Goal: Find contact information: Find contact information

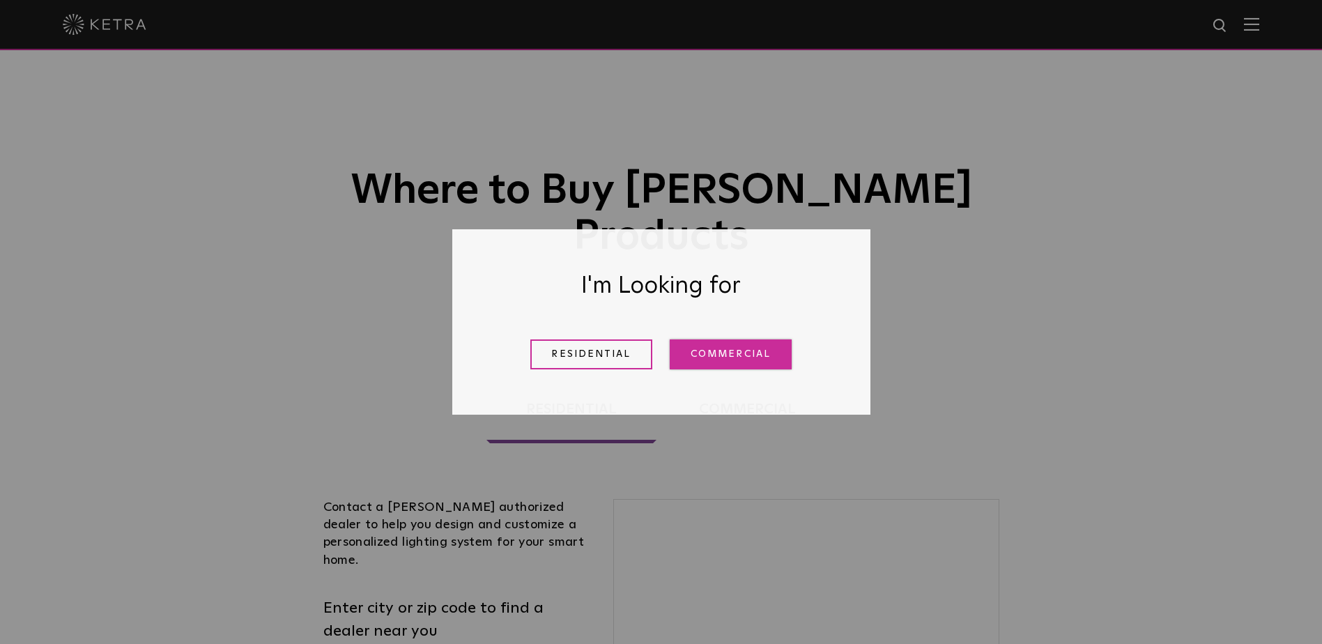
click at [729, 359] on link "Commercial" at bounding box center [731, 354] width 122 height 30
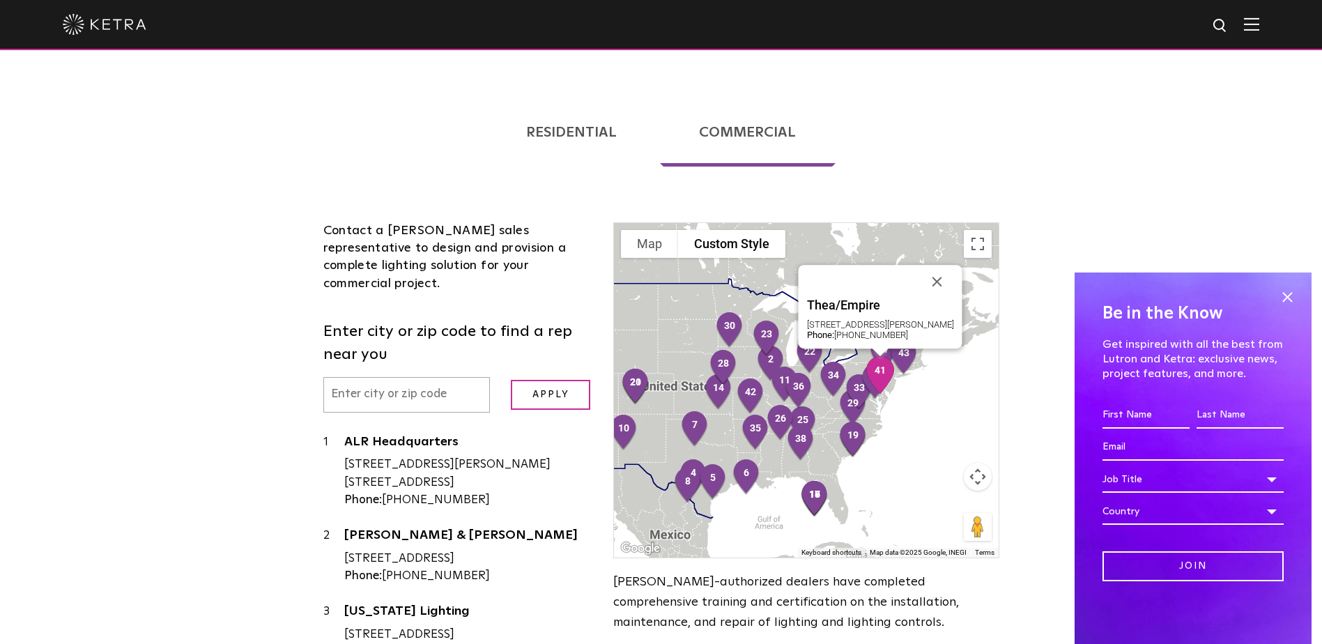
scroll to position [279, 0]
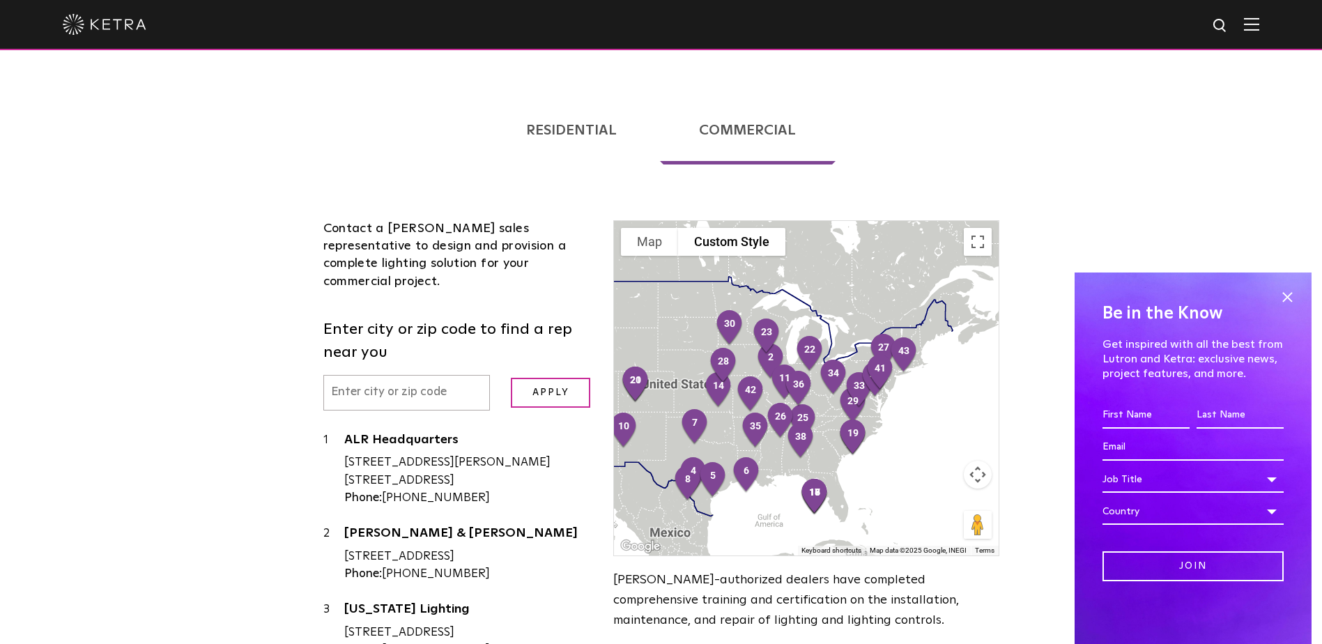
click at [908, 352] on div at bounding box center [806, 388] width 384 height 335
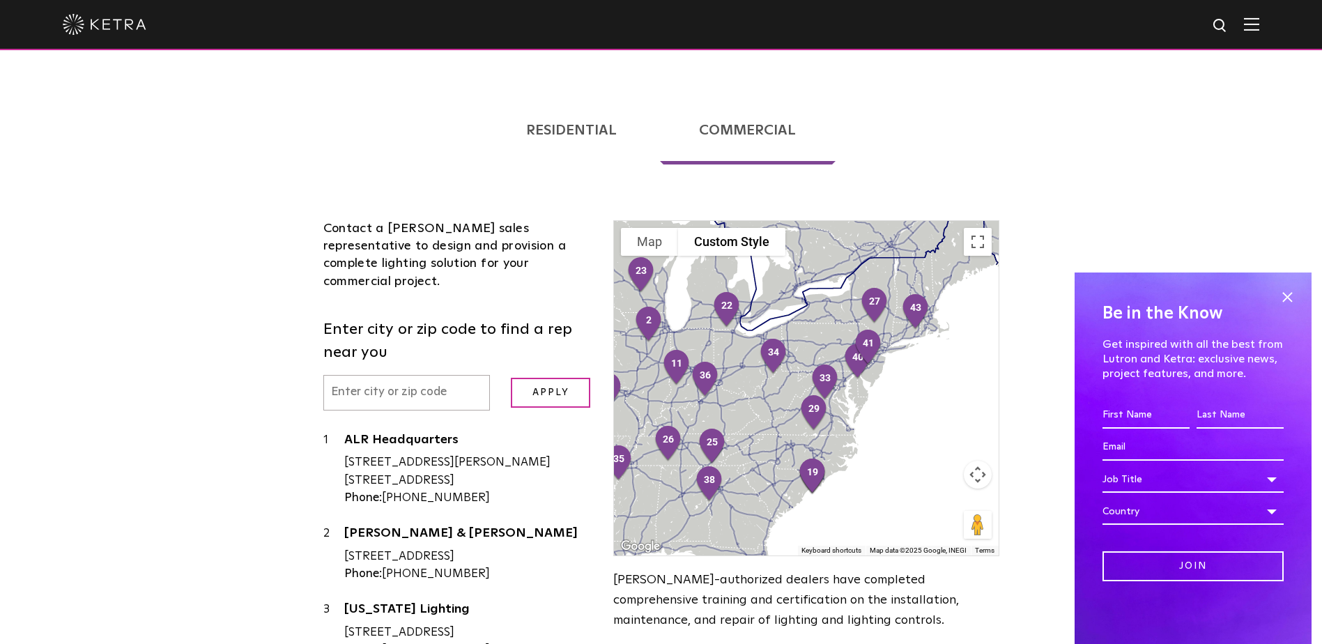
click at [908, 346] on div at bounding box center [806, 388] width 384 height 335
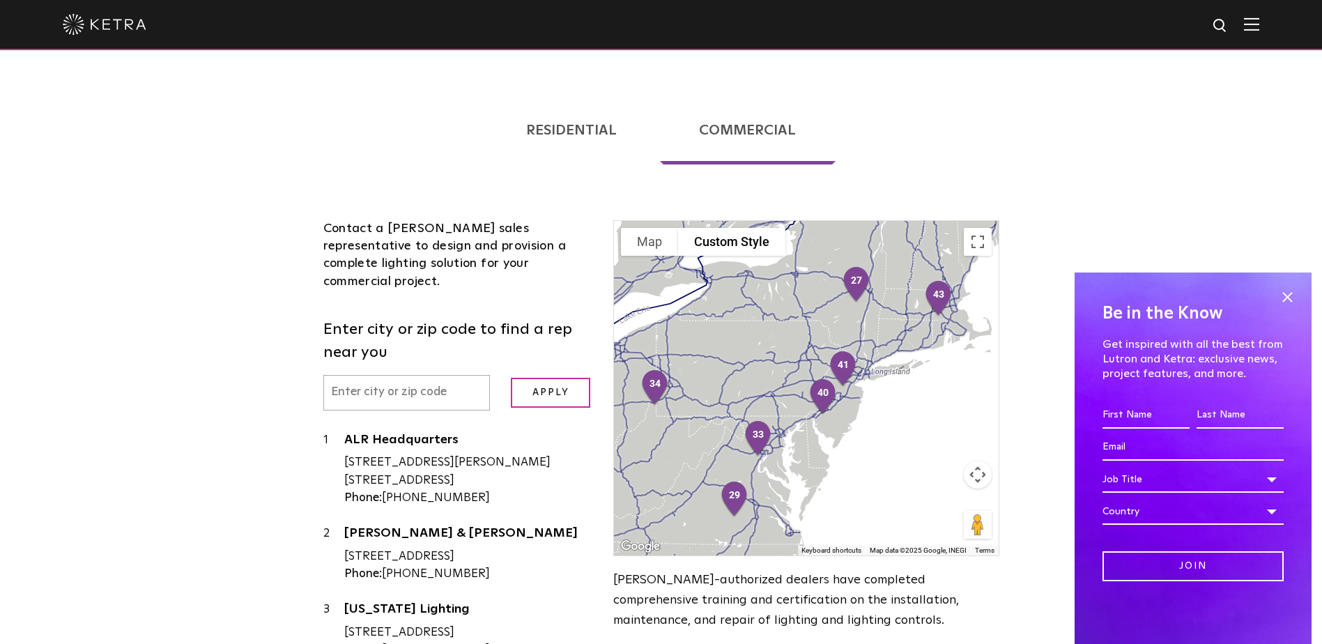
drag, startPoint x: 875, startPoint y: 332, endPoint x: 877, endPoint y: 415, distance: 83.0
click at [877, 415] on div at bounding box center [806, 388] width 384 height 335
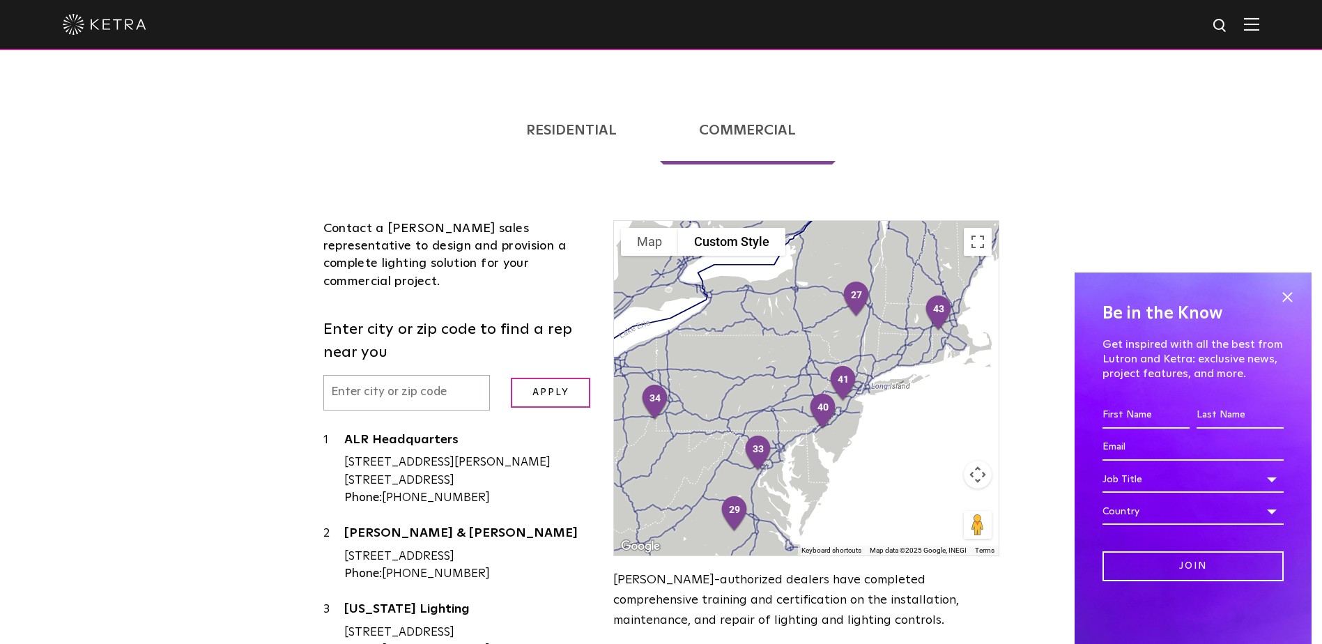
click at [877, 361] on div at bounding box center [806, 388] width 384 height 335
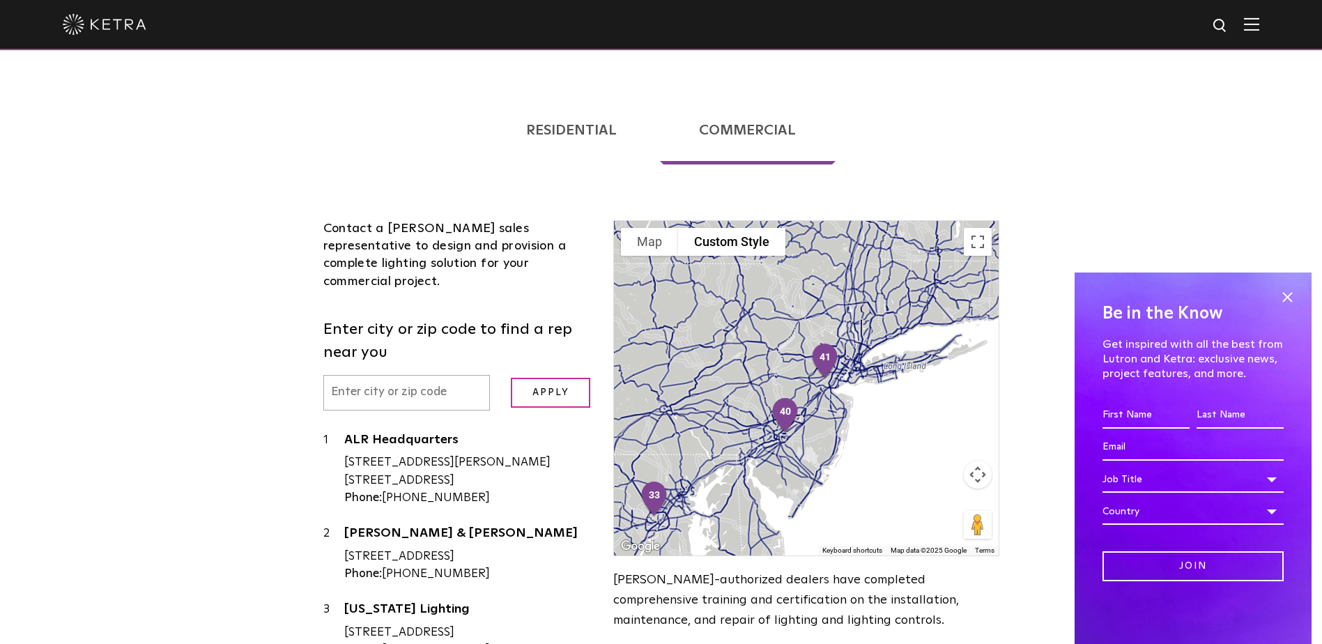
click at [877, 361] on div at bounding box center [806, 388] width 384 height 335
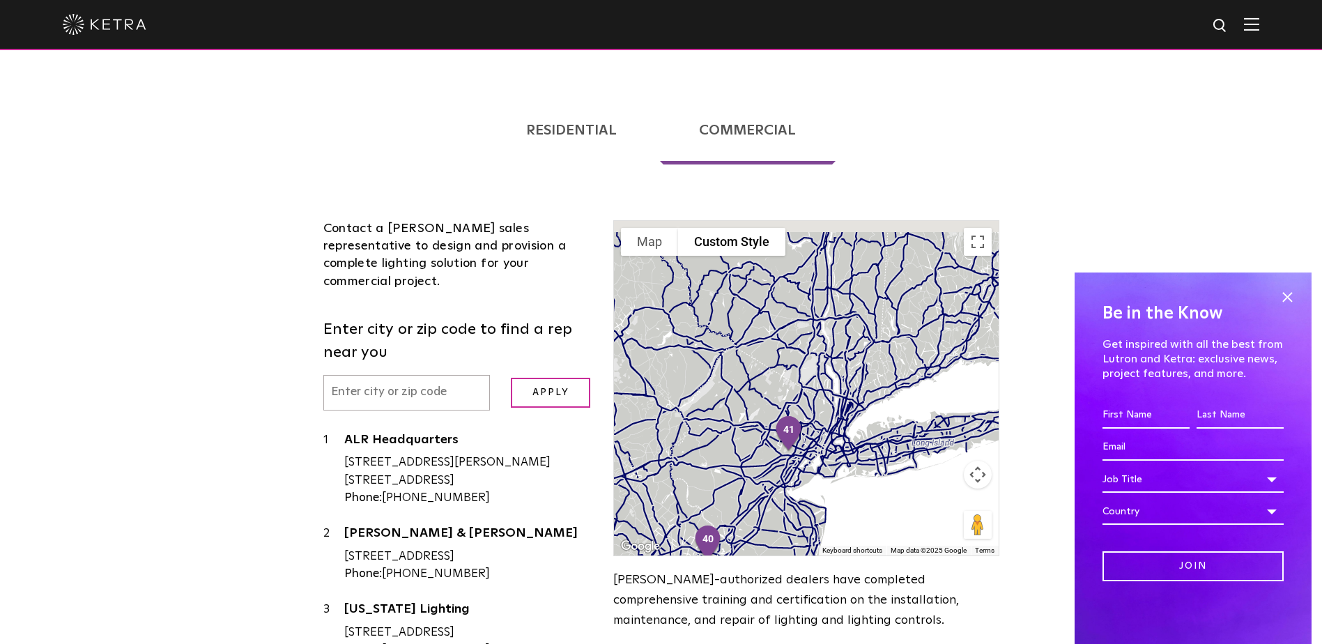
drag, startPoint x: 877, startPoint y: 361, endPoint x: 878, endPoint y: 480, distance: 119.2
click at [878, 480] on div at bounding box center [806, 388] width 384 height 335
click at [850, 420] on div at bounding box center [806, 388] width 384 height 335
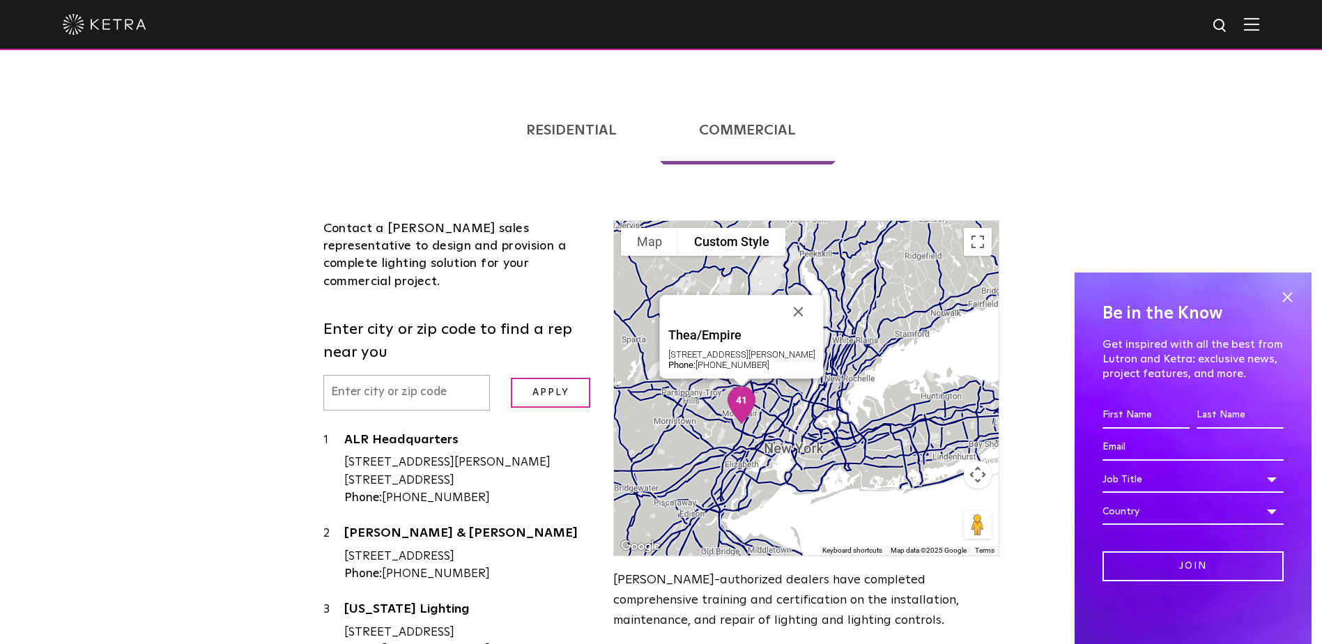
click at [740, 381] on img "41" at bounding box center [741, 405] width 40 height 49
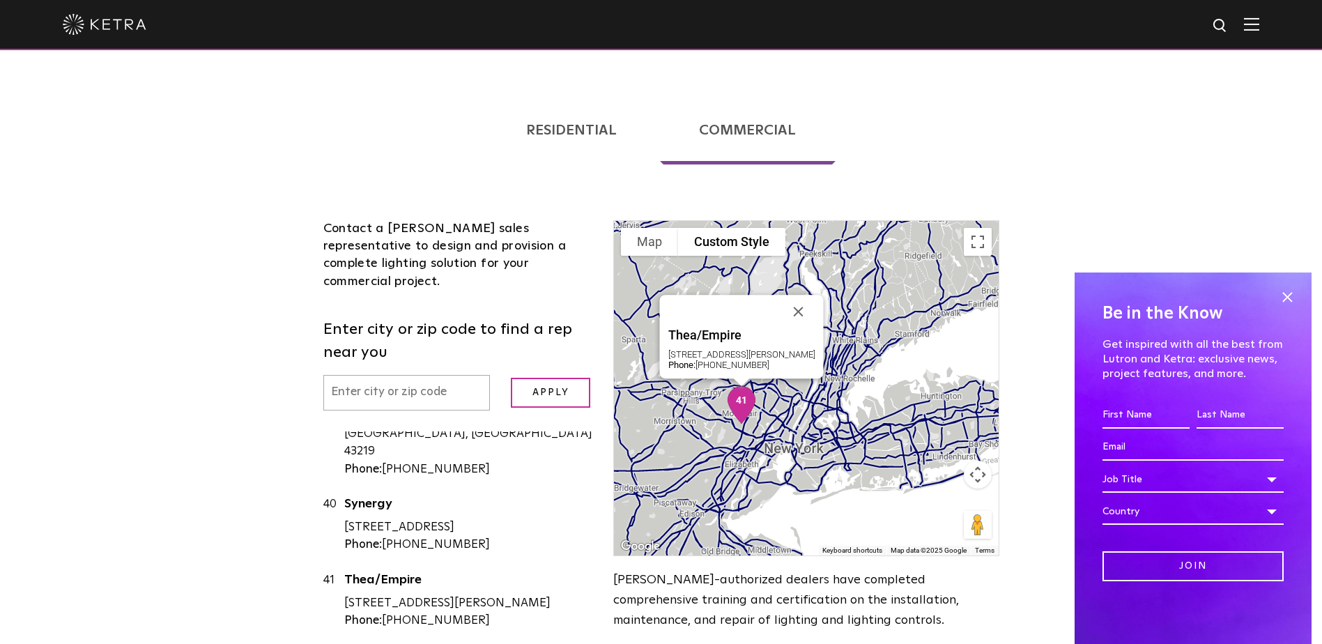
scroll to position [3270, 0]
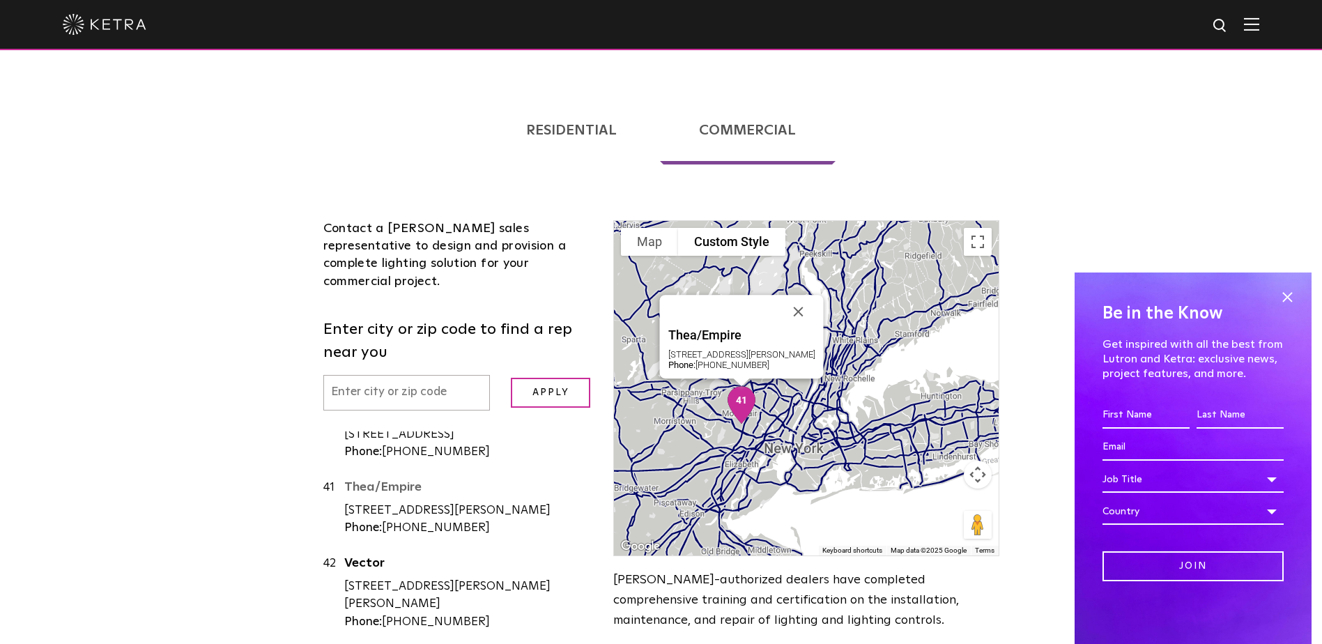
click at [378, 481] on link "Thea/Empire" at bounding box center [468, 489] width 249 height 17
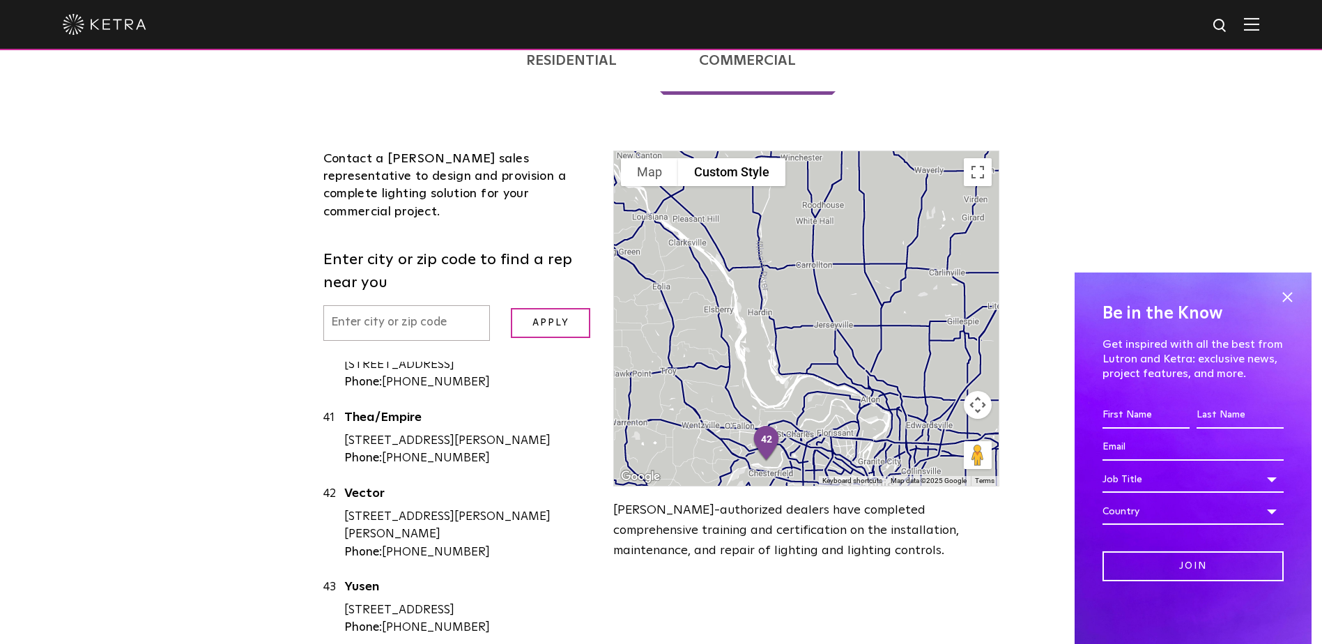
scroll to position [418, 0]
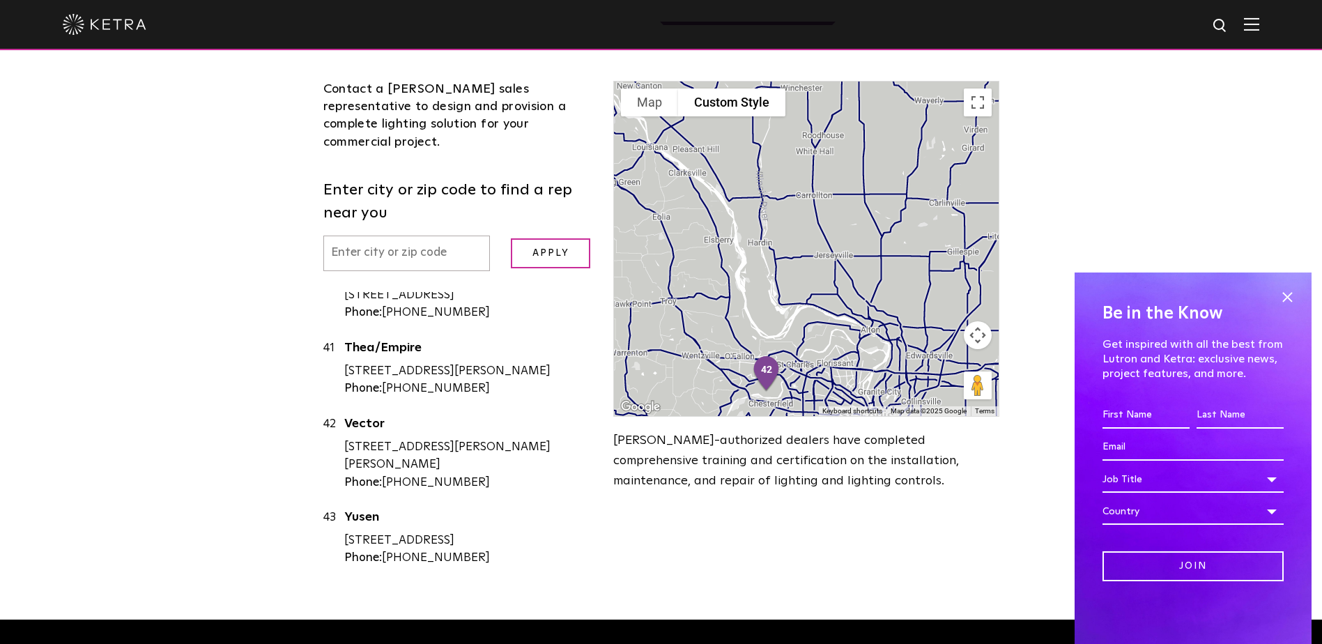
click at [876, 179] on div at bounding box center [806, 249] width 384 height 335
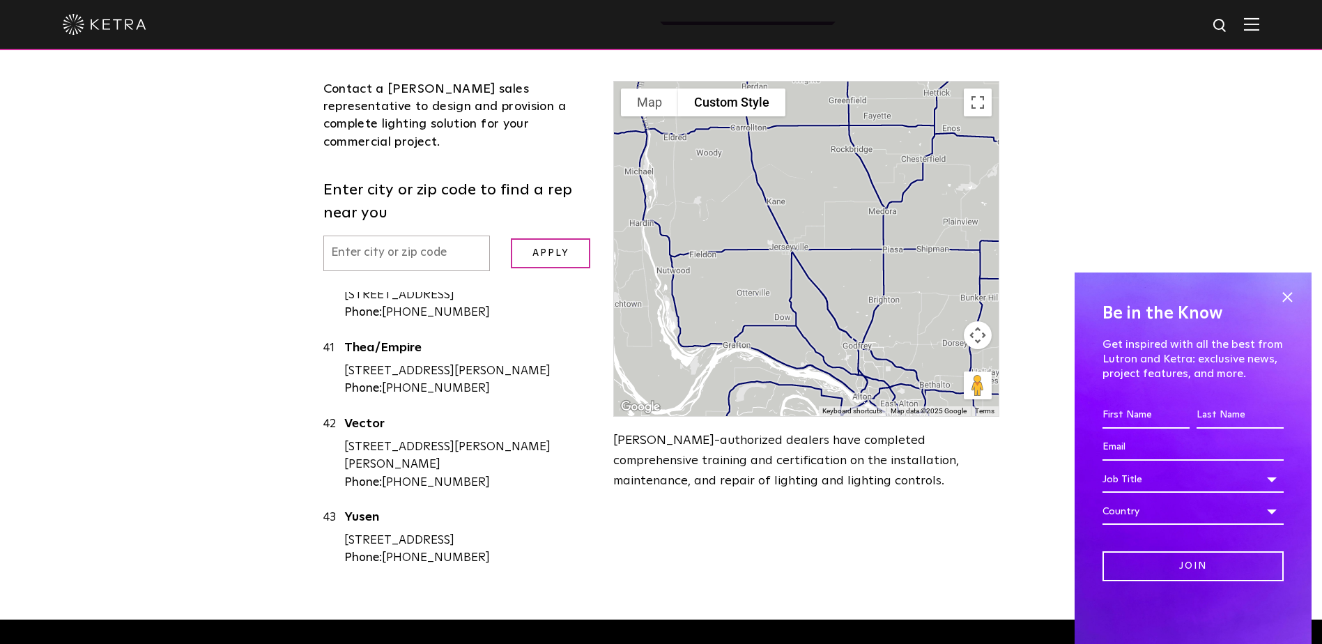
drag, startPoint x: 876, startPoint y: 185, endPoint x: 873, endPoint y: 146, distance: 39.8
click at [873, 146] on div at bounding box center [806, 249] width 384 height 335
click at [1287, 292] on span at bounding box center [1287, 296] width 21 height 21
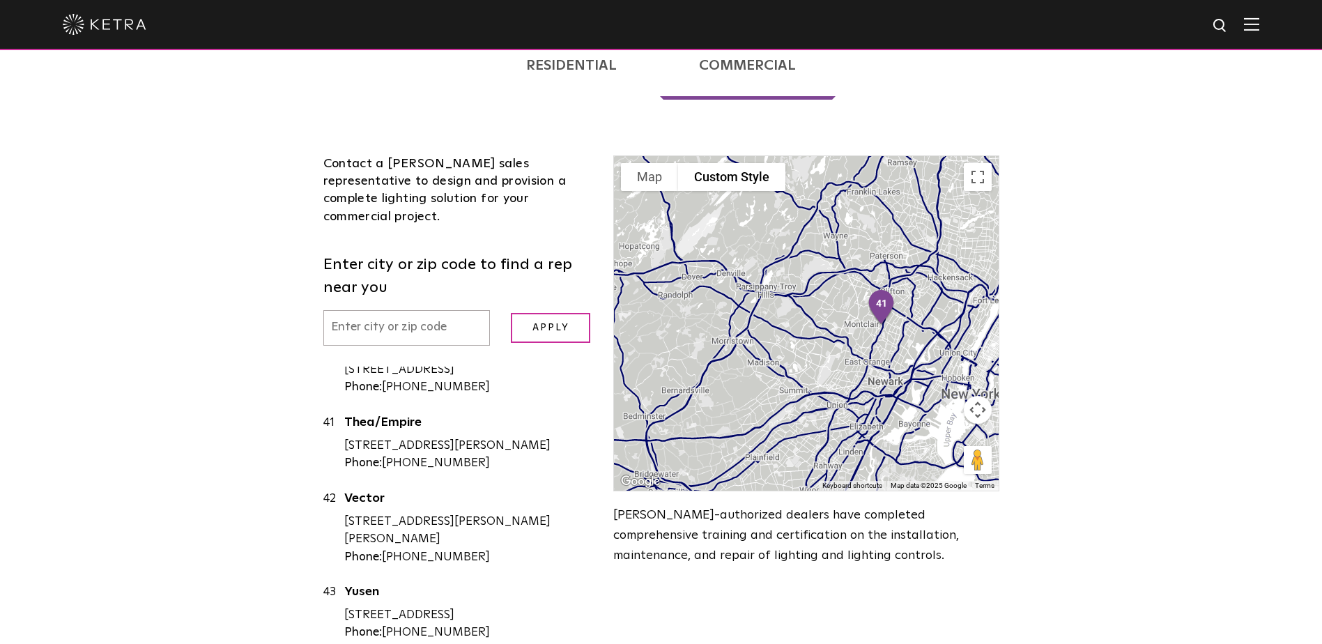
scroll to position [349, 0]
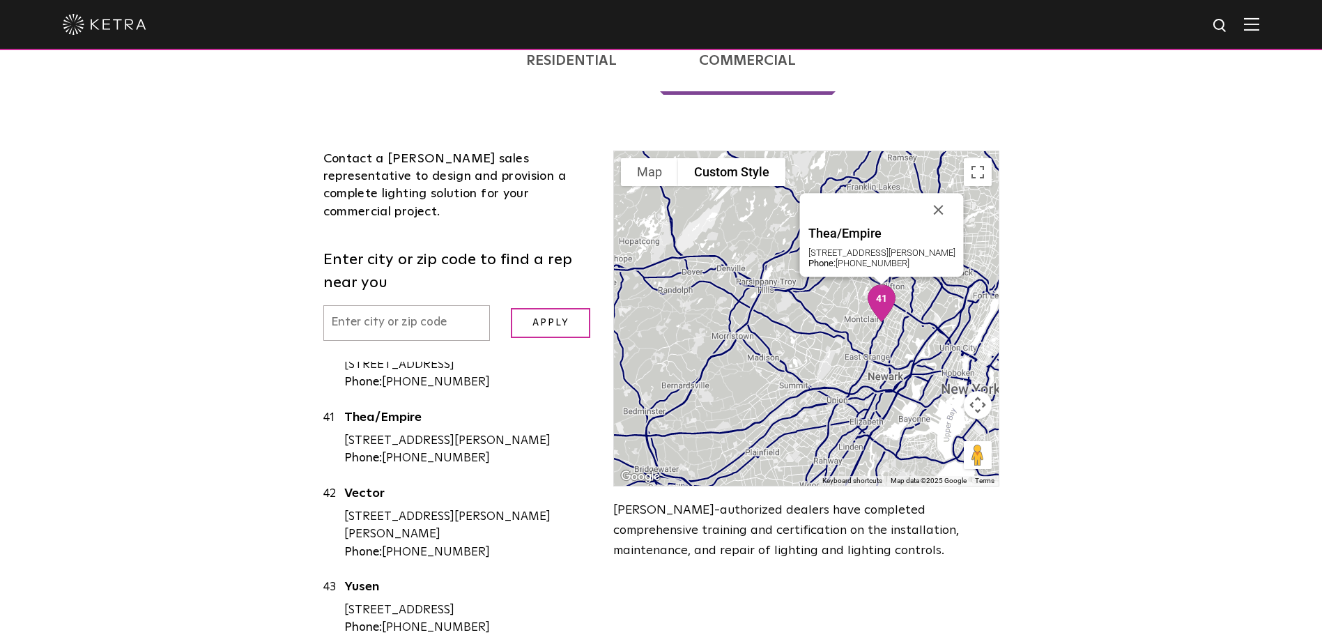
click at [879, 279] on img "41" at bounding box center [882, 303] width 40 height 49
click at [360, 411] on link "Thea/Empire" at bounding box center [468, 419] width 249 height 17
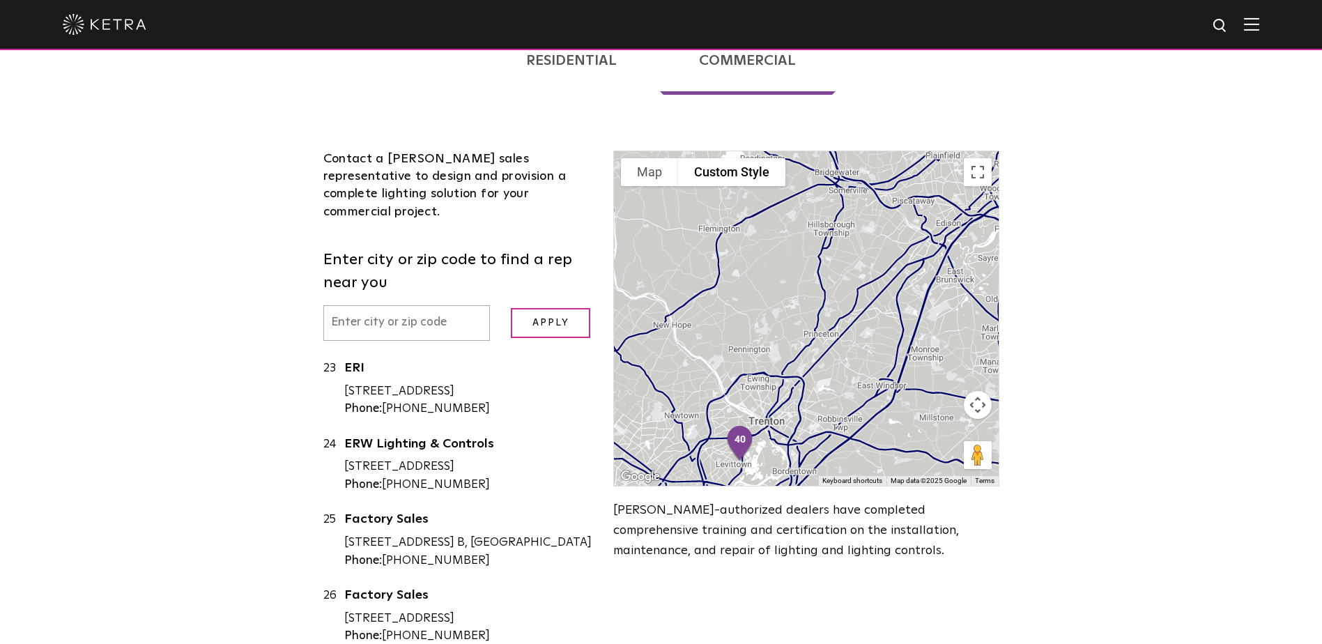
scroll to position [1612, 0]
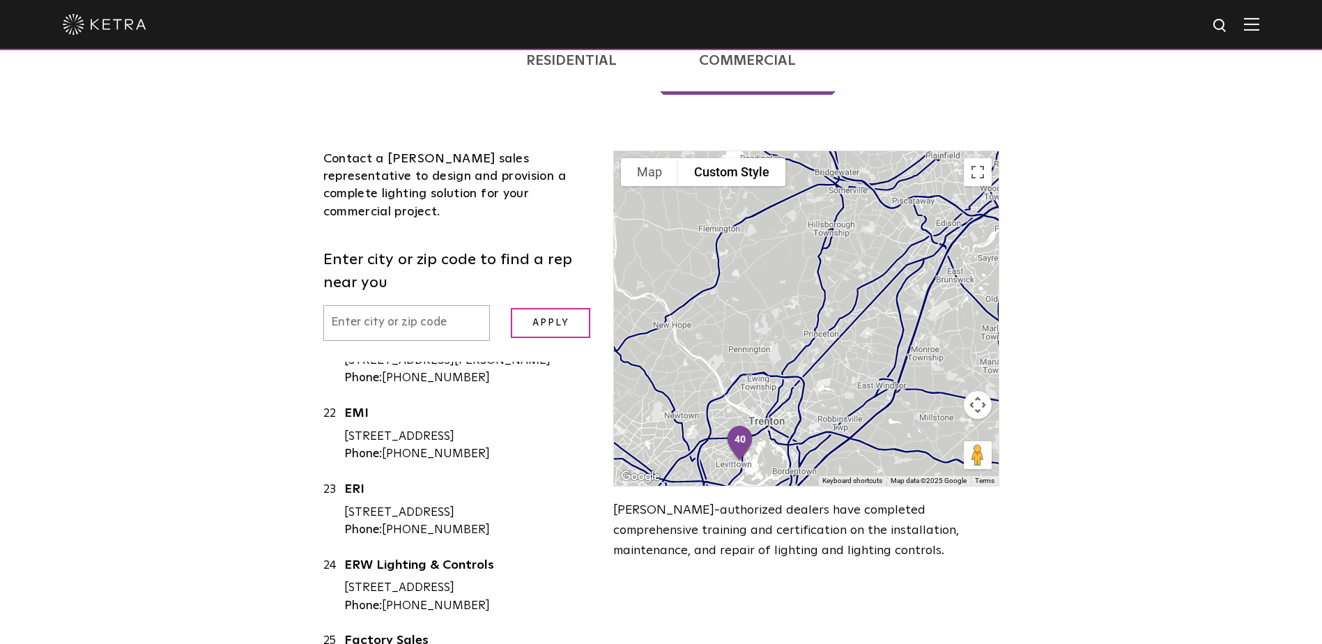
click at [977, 391] on button "Map camera controls" at bounding box center [978, 405] width 28 height 28
click at [945, 426] on button "Zoom out" at bounding box center [943, 440] width 28 height 28
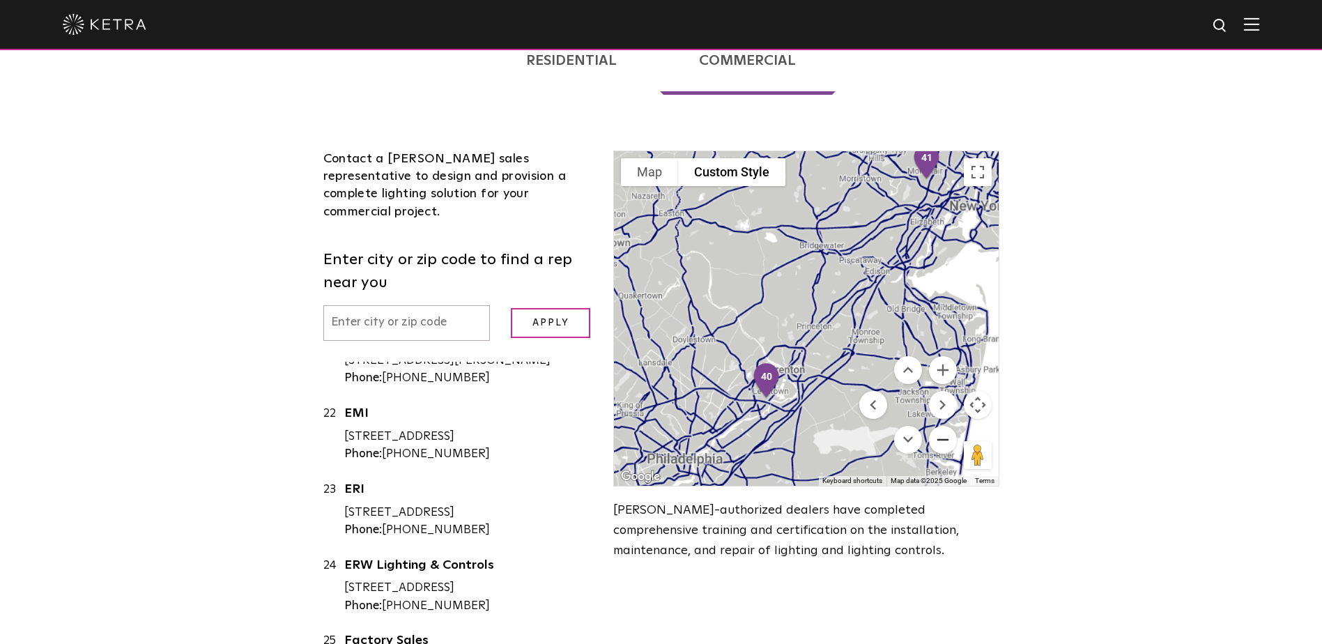
click at [945, 426] on button "Zoom out" at bounding box center [943, 440] width 28 height 28
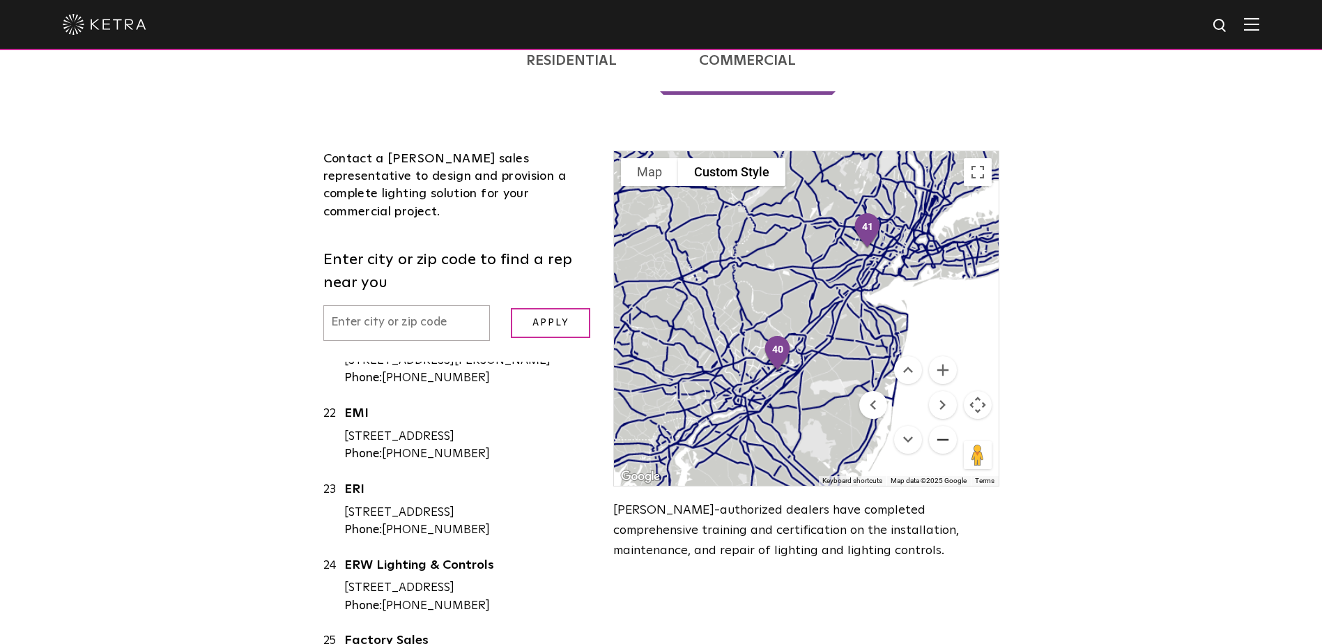
click at [945, 426] on button "Zoom out" at bounding box center [943, 440] width 28 height 28
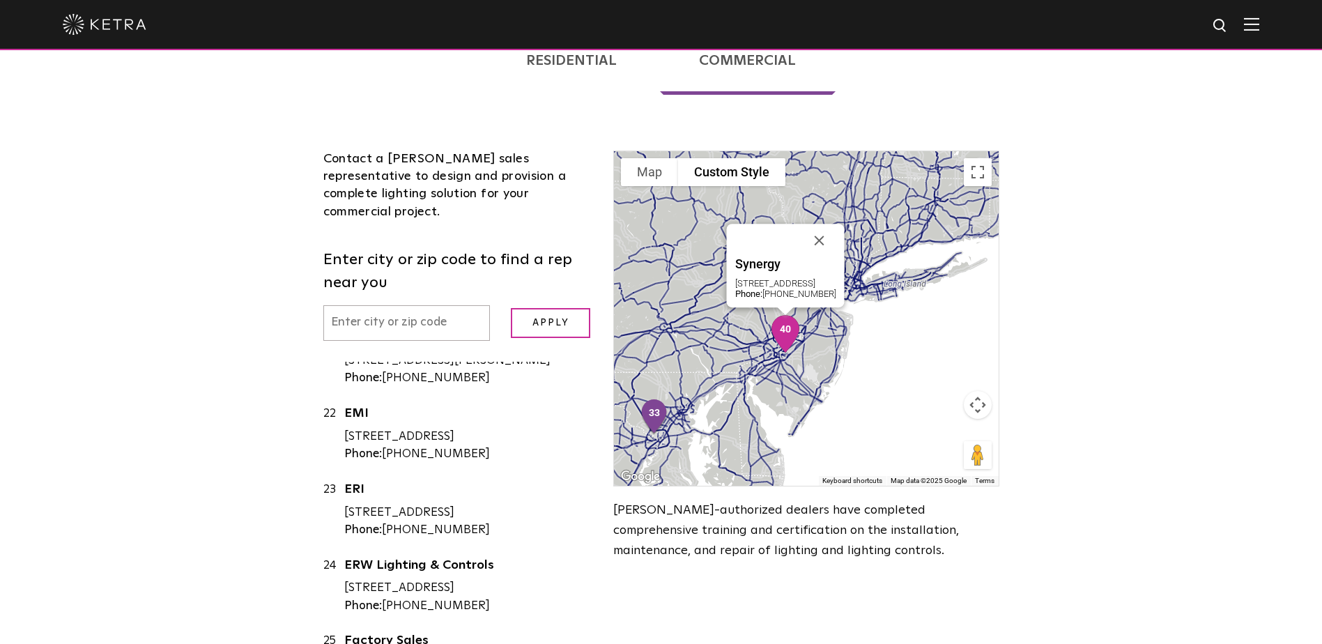
click at [783, 309] on img "40" at bounding box center [785, 333] width 40 height 49
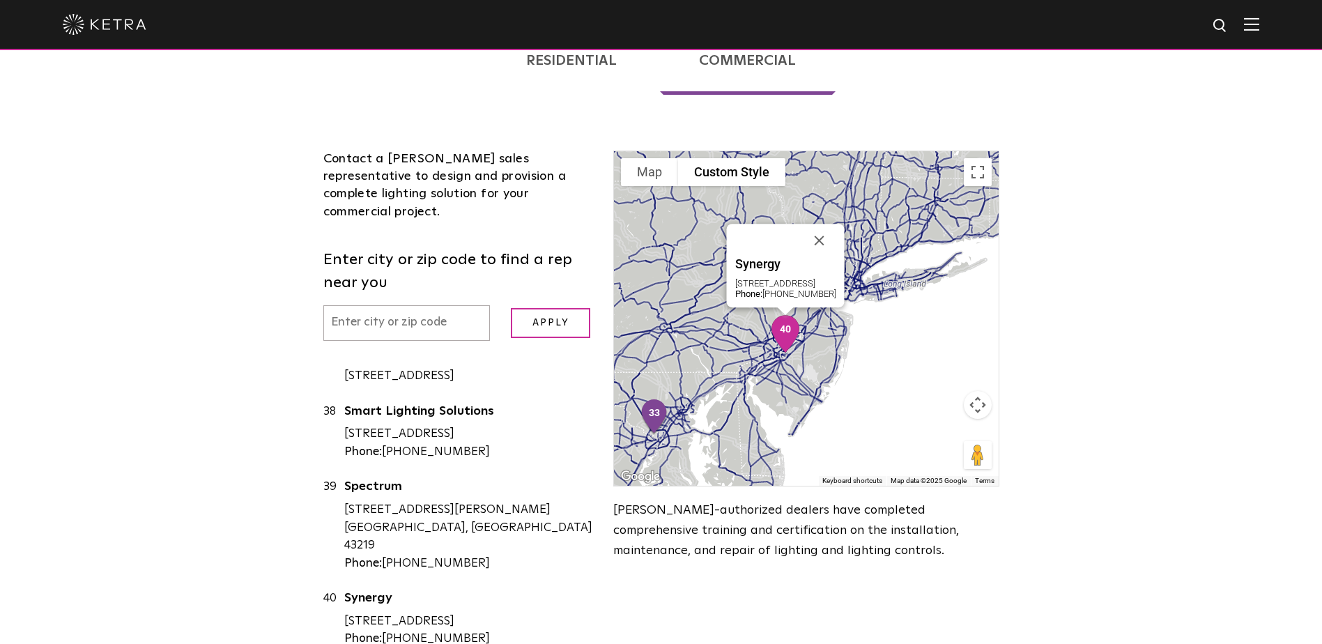
scroll to position [3242, 0]
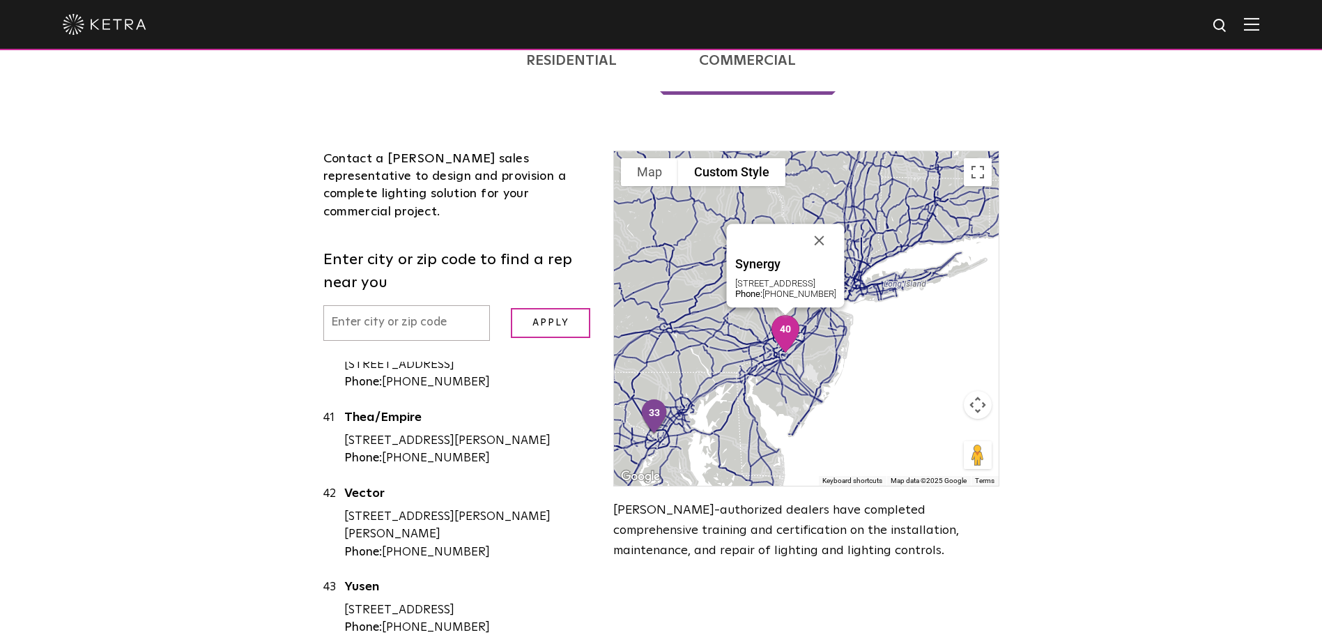
click at [373, 335] on link "Synergy" at bounding box center [468, 343] width 249 height 17
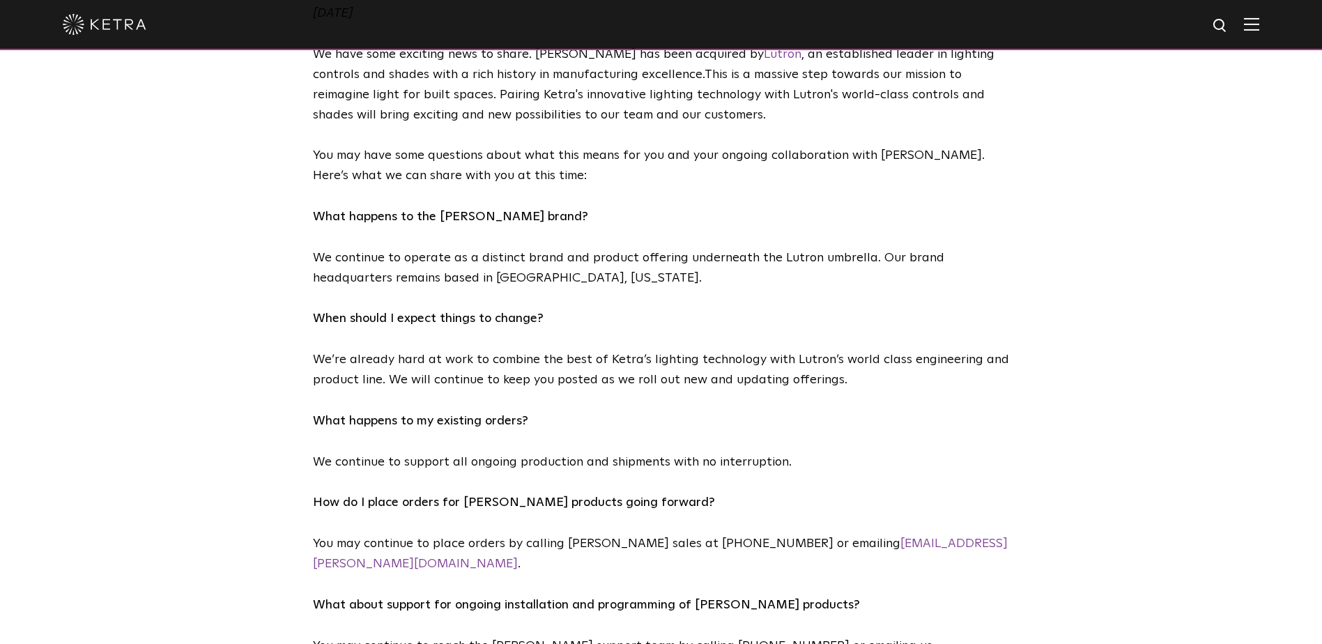
scroll to position [628, 0]
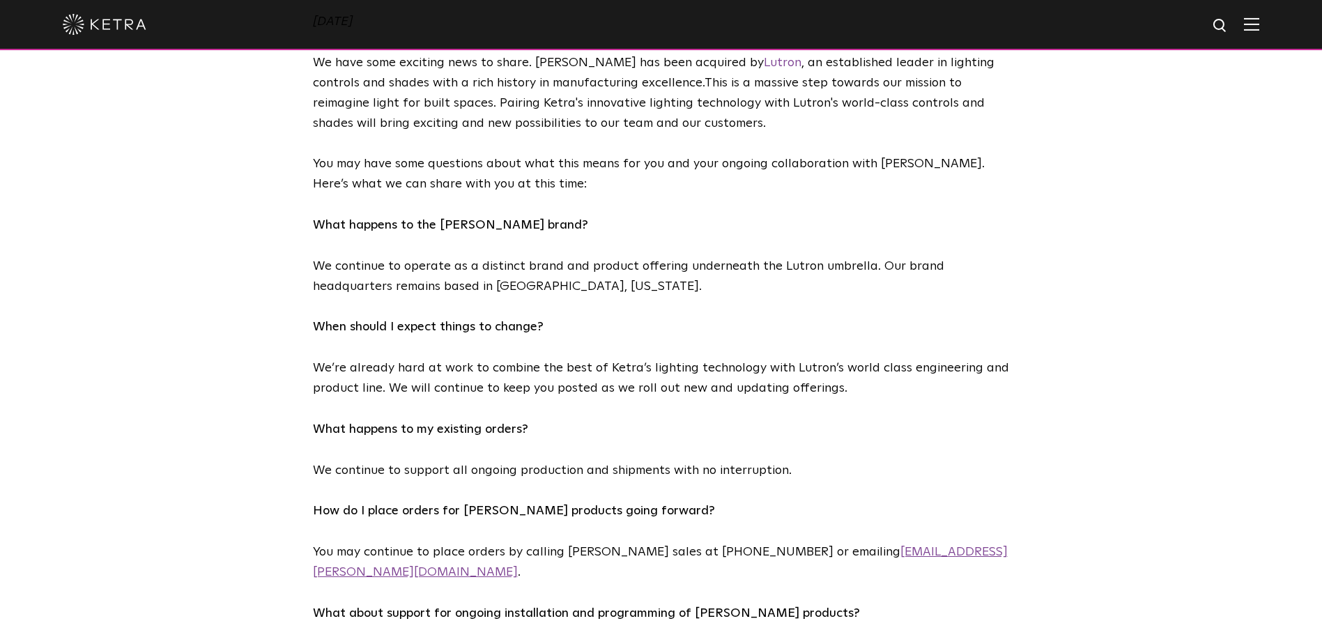
click at [808, 546] on link "sales@ketra.com" at bounding box center [660, 562] width 695 height 33
